Goal: Check status: Check status

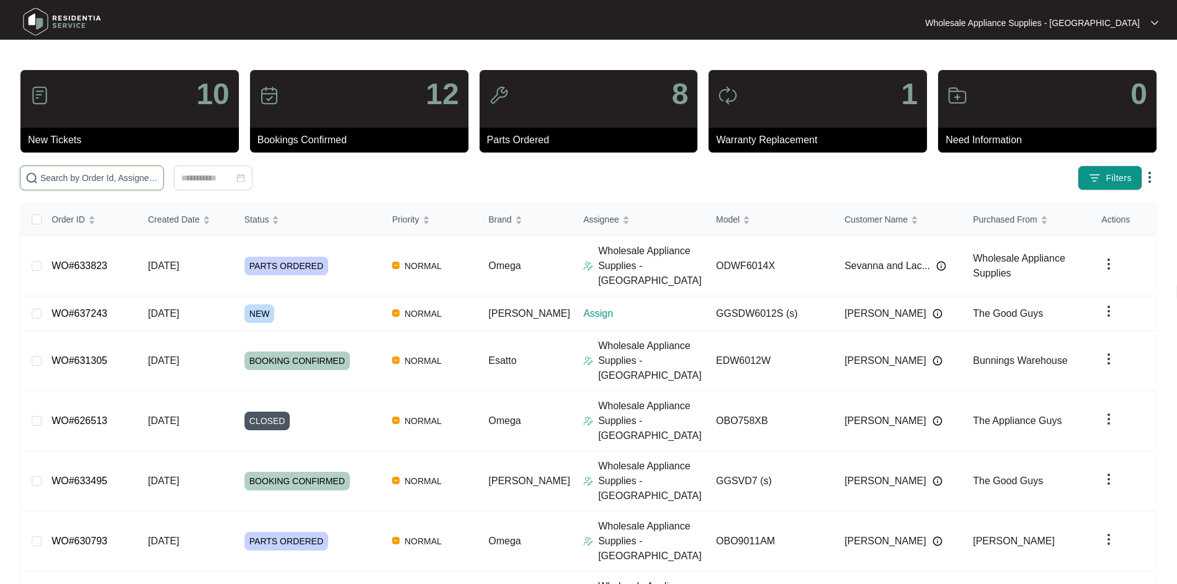
click at [93, 182] on input "text" at bounding box center [99, 178] width 118 height 14
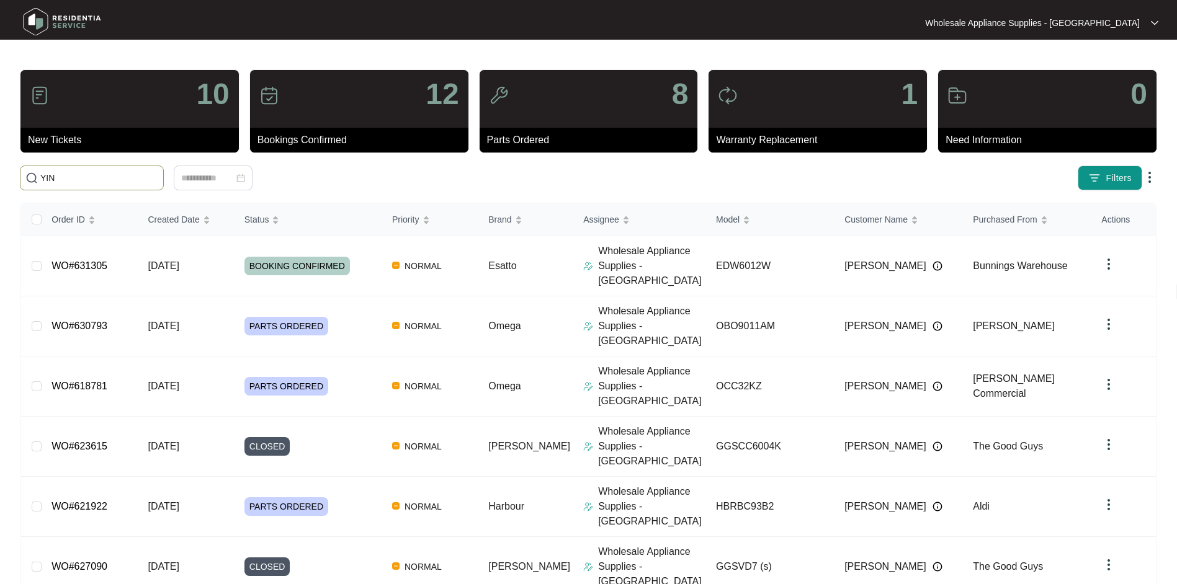
type input "YIN"
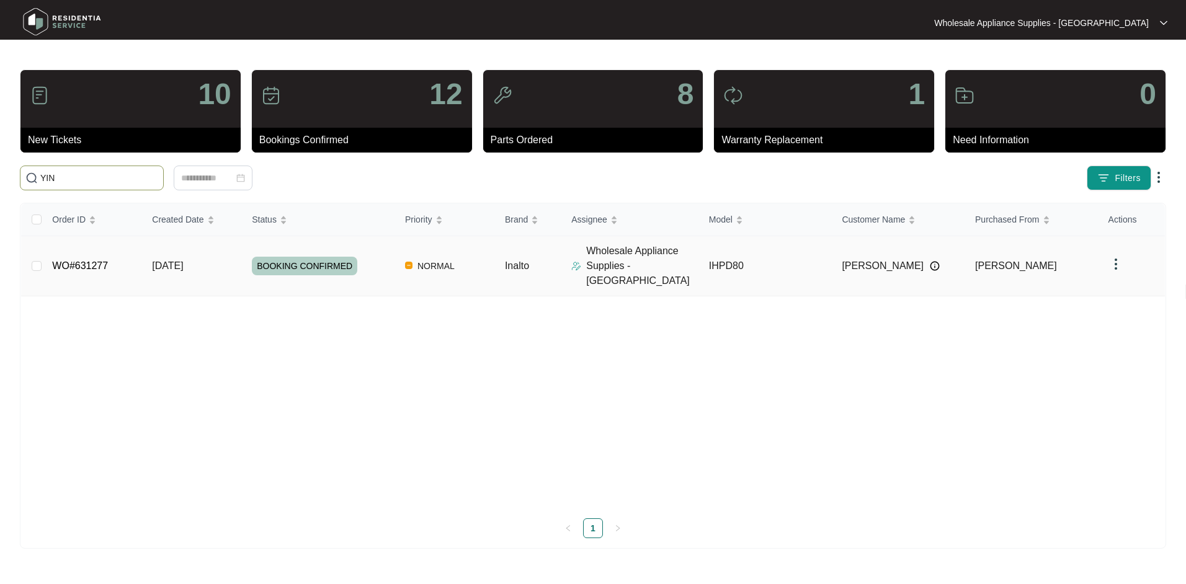
click at [183, 244] on td "[DATE]" at bounding box center [192, 266] width 100 height 60
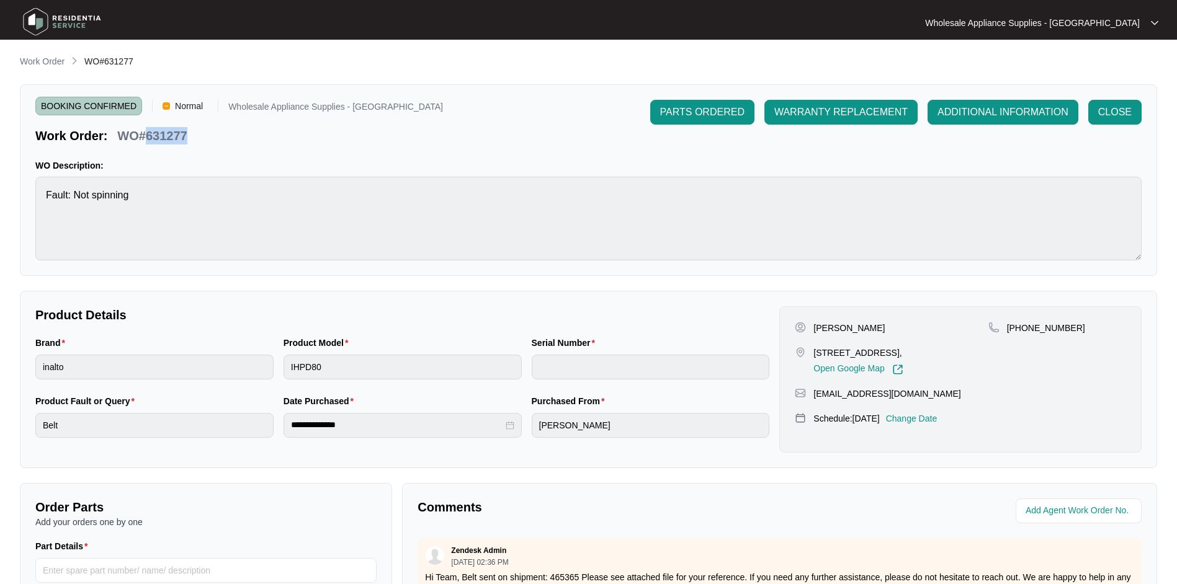
drag, startPoint x: 203, startPoint y: 137, endPoint x: 146, endPoint y: 137, distance: 57.1
click at [146, 137] on div "Work Order: WO#631277" at bounding box center [239, 134] width 408 height 22
copy p "631277"
click at [520, 291] on div "**********" at bounding box center [588, 379] width 1137 height 177
click at [55, 62] on p "Work Order" at bounding box center [42, 61] width 45 height 12
